Goal: Information Seeking & Learning: Check status

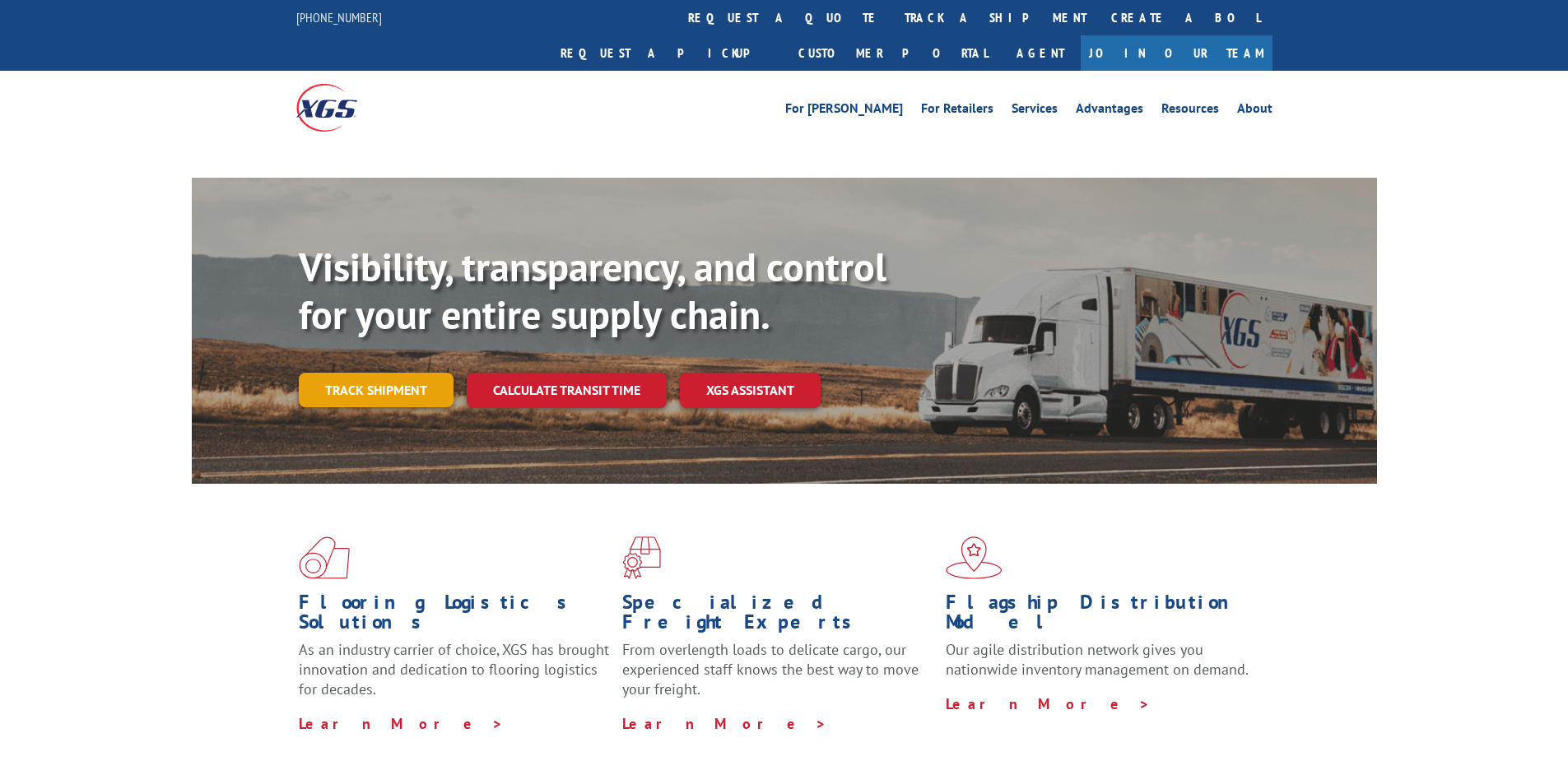
click at [391, 373] on link "Track shipment" at bounding box center [376, 390] width 155 height 34
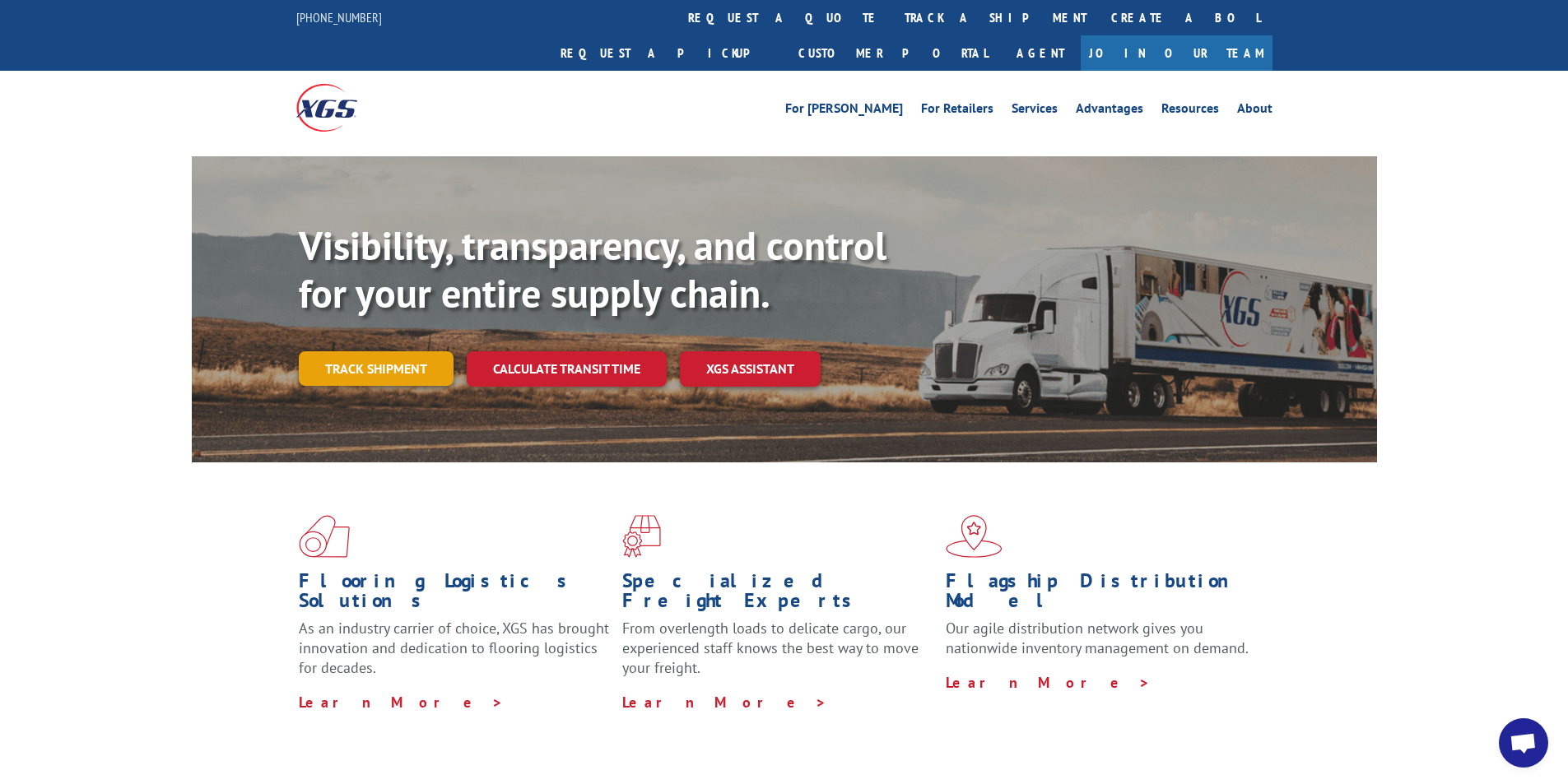
click at [369, 352] on link "Track shipment" at bounding box center [376, 368] width 155 height 34
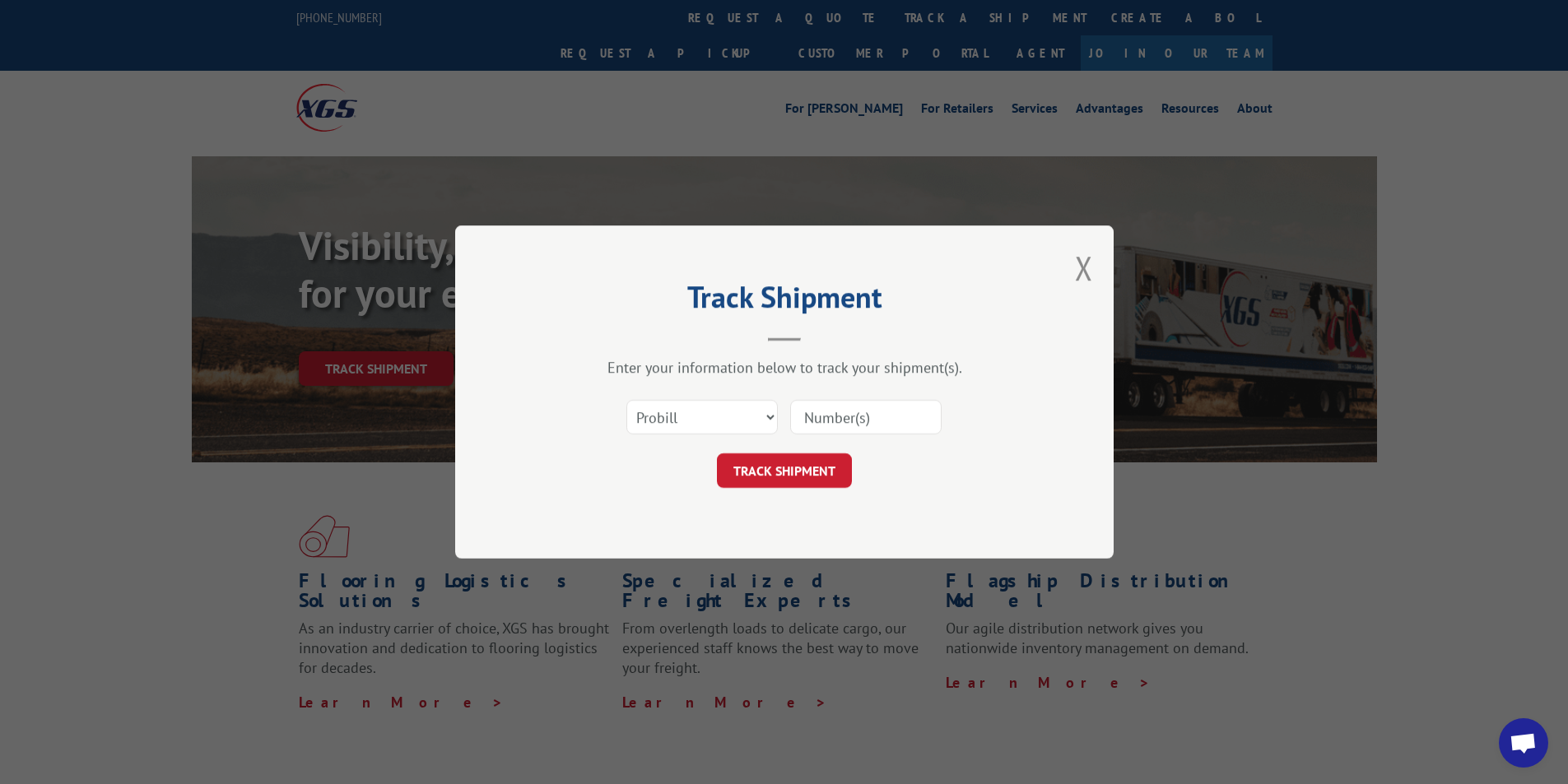
click at [877, 429] on input at bounding box center [865, 417] width 151 height 34
paste input "17664845"
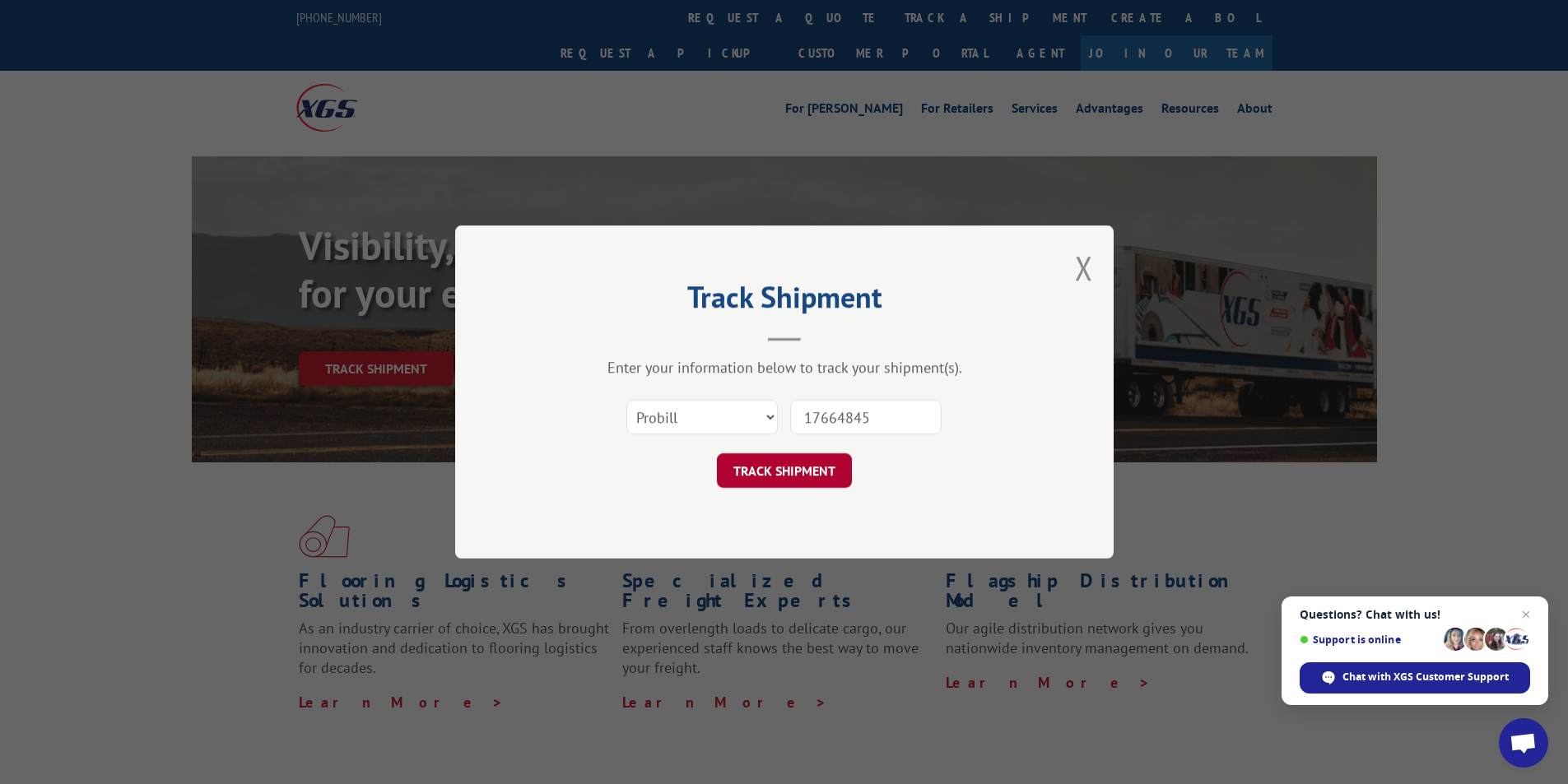
type input "17664845"
click at [774, 468] on button "TRACK SHIPMENT" at bounding box center [784, 470] width 135 height 34
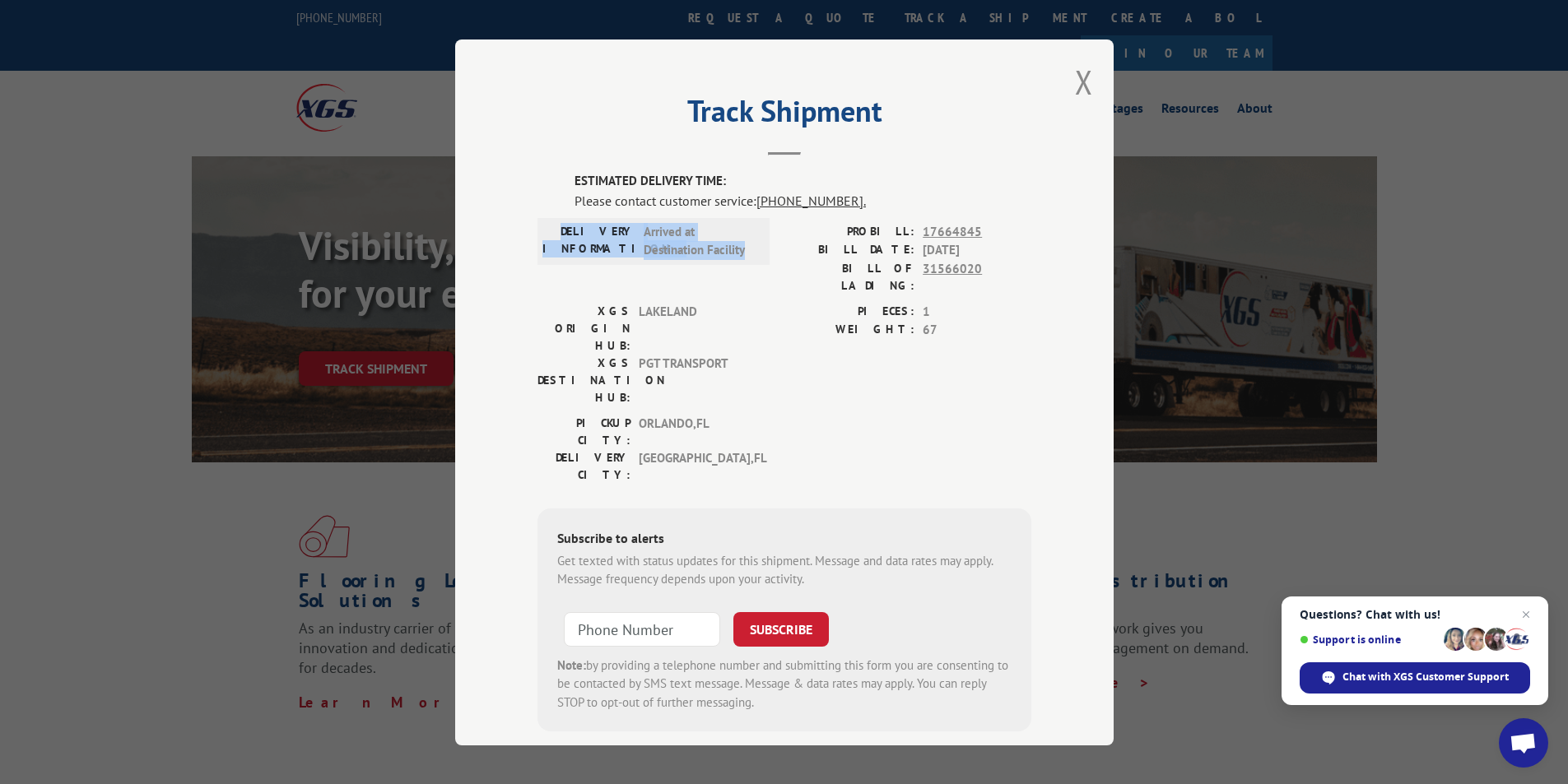
drag, startPoint x: 740, startPoint y: 255, endPoint x: 560, endPoint y: 237, distance: 180.9
click at [560, 237] on div "DELIVERY INFORMATION: Arrived at Destination Facility" at bounding box center [653, 241] width 222 height 37
copy div "DELIVERY INFORMATION: Arrived at Destination Facility"
